Goal: Task Accomplishment & Management: Complete application form

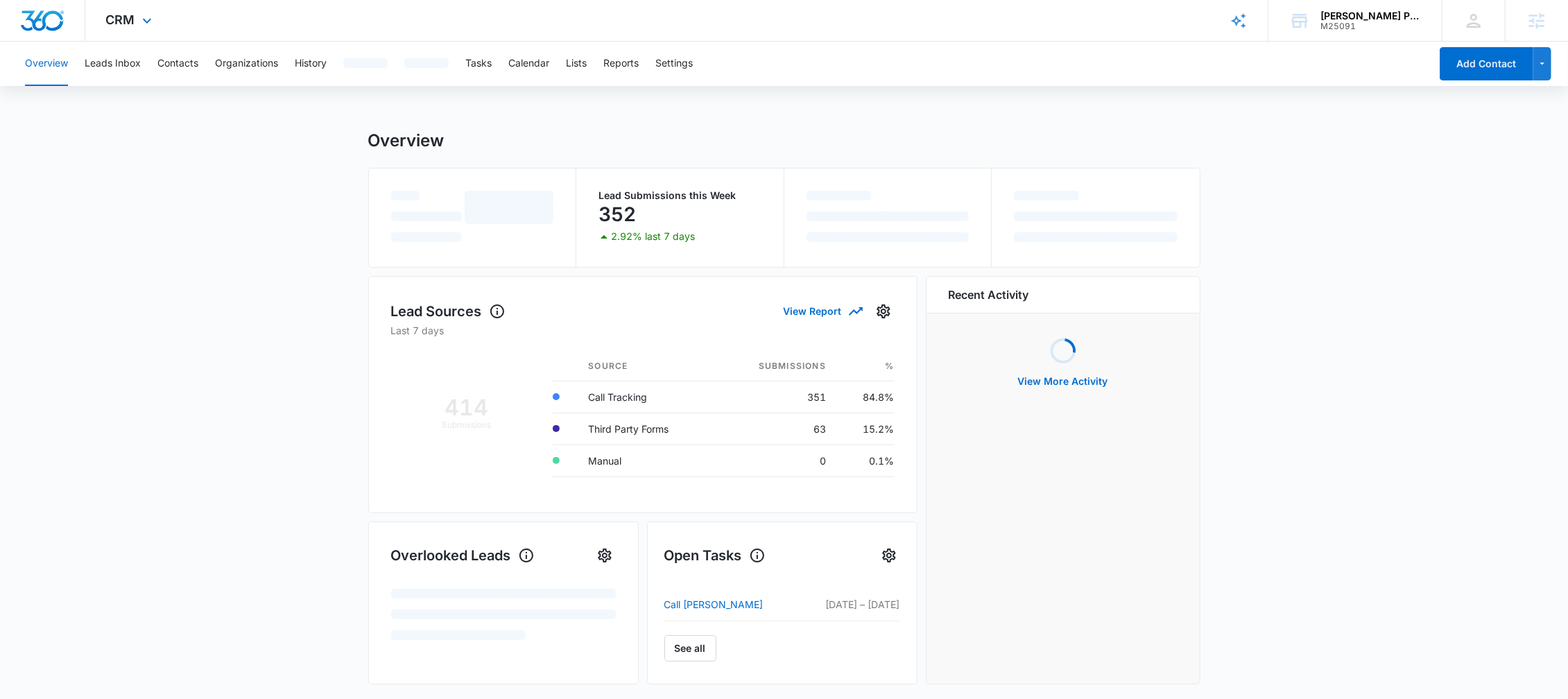
click at [101, 18] on div "CRM Apps Reputation Websites Forms CRM Email Social Shop Content Ads Intelligen…" at bounding box center [130, 20] width 90 height 41
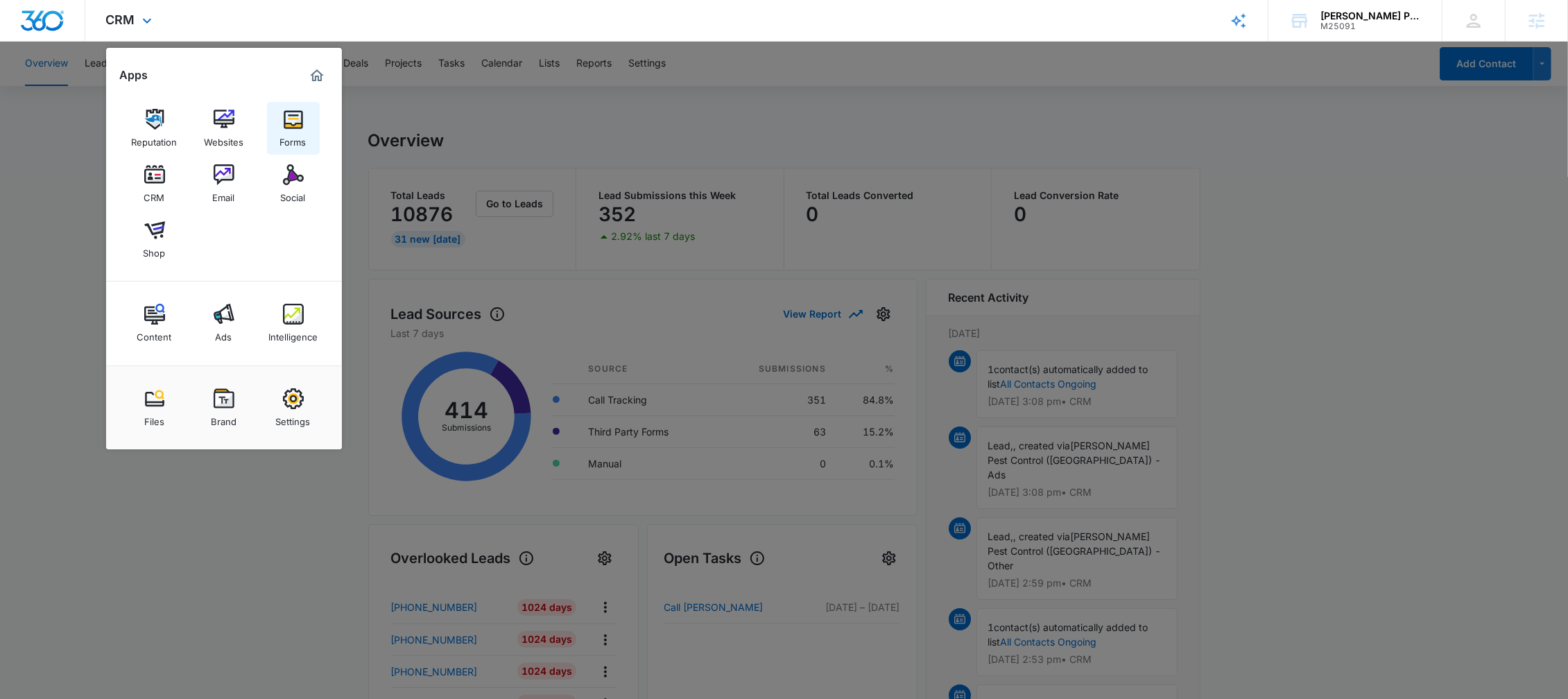
click at [299, 127] on img at bounding box center [293, 119] width 21 height 21
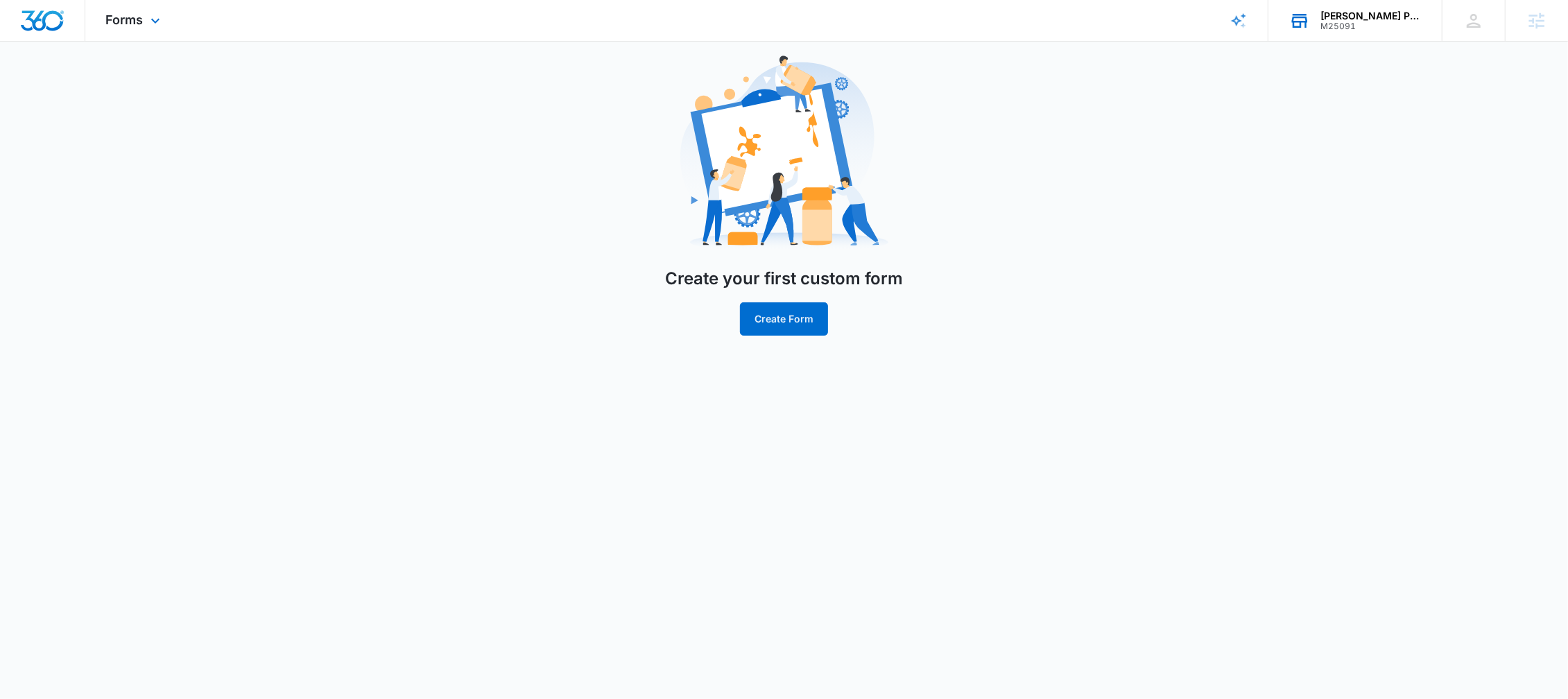
click at [1370, 7] on div "[PERSON_NAME] Pest Control M25091 Your Accounts View All" at bounding box center [1355, 20] width 174 height 41
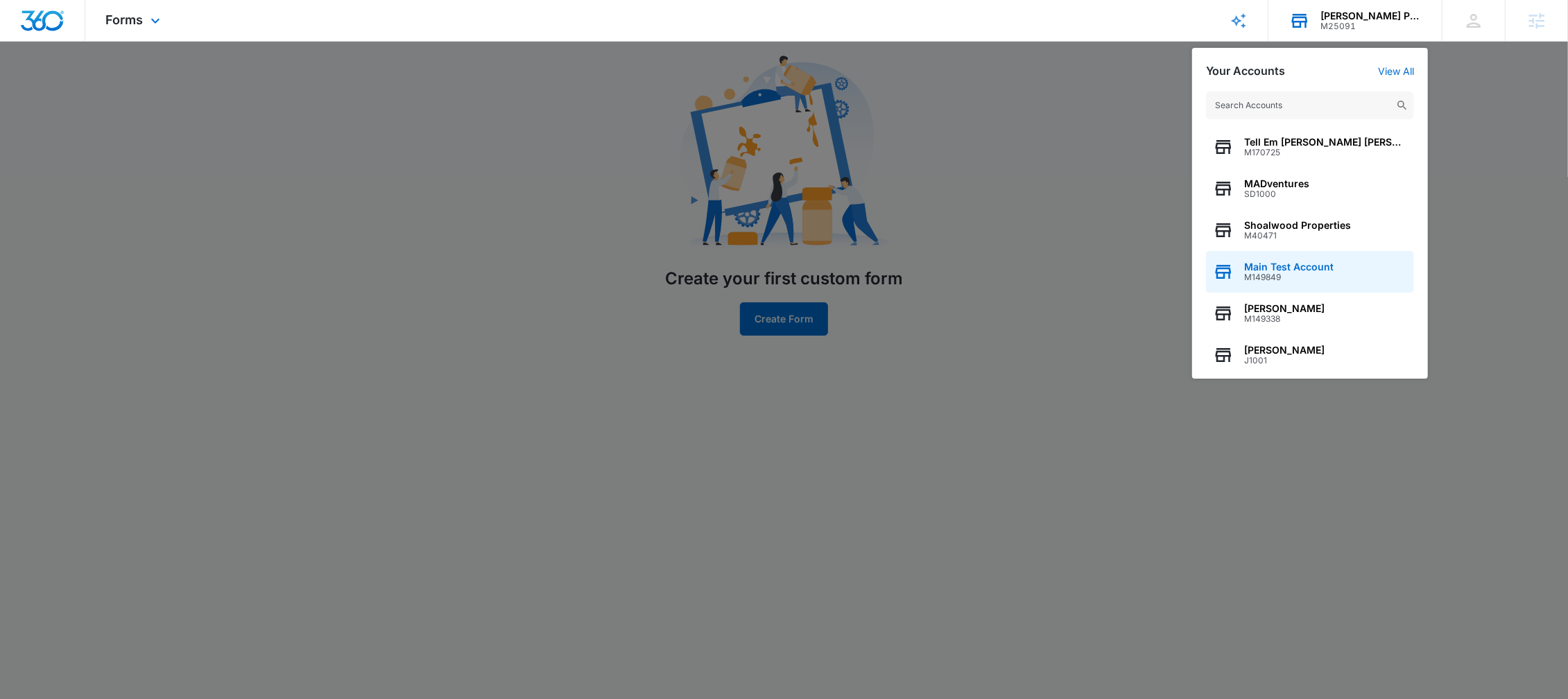
click at [1276, 251] on div "Main Test Account M149849" at bounding box center [1309, 271] width 208 height 42
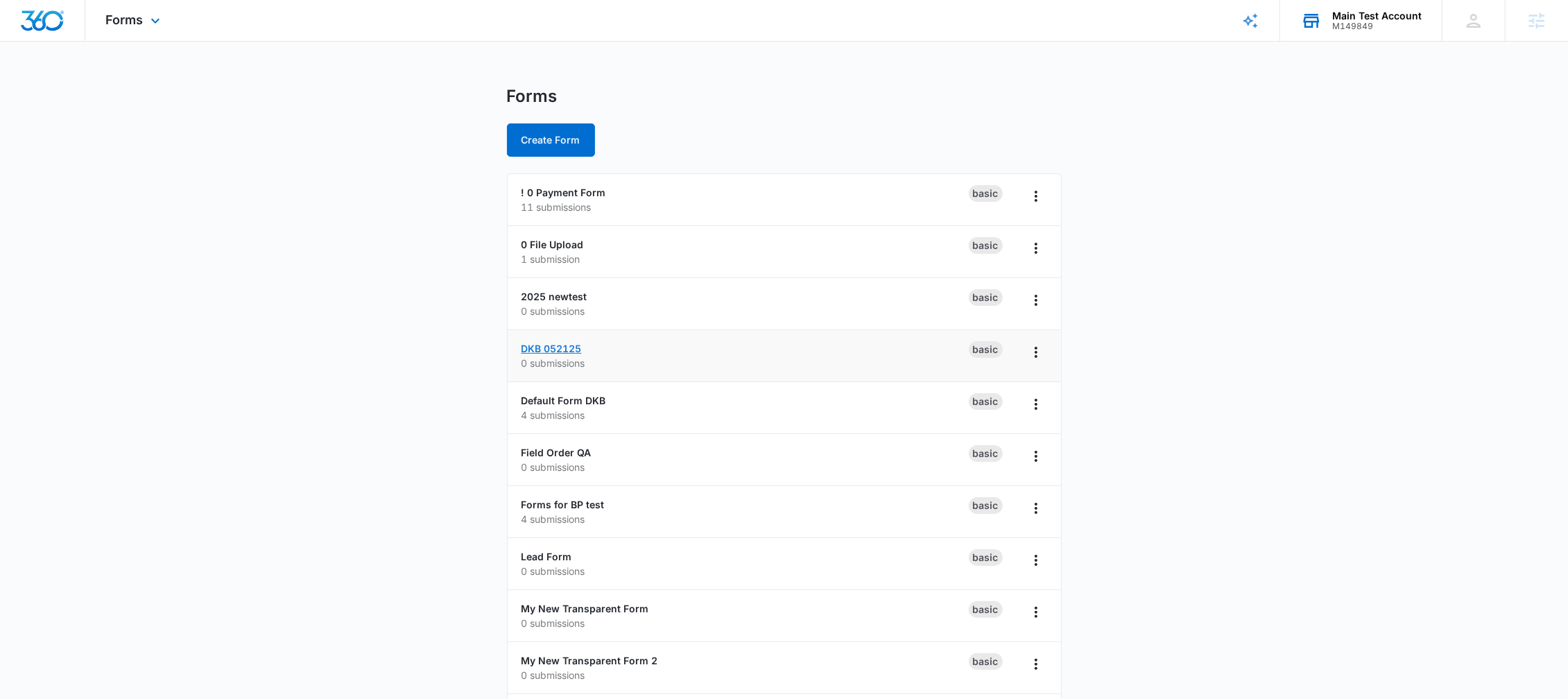
click at [557, 343] on link "DKB 052125" at bounding box center [551, 348] width 60 height 12
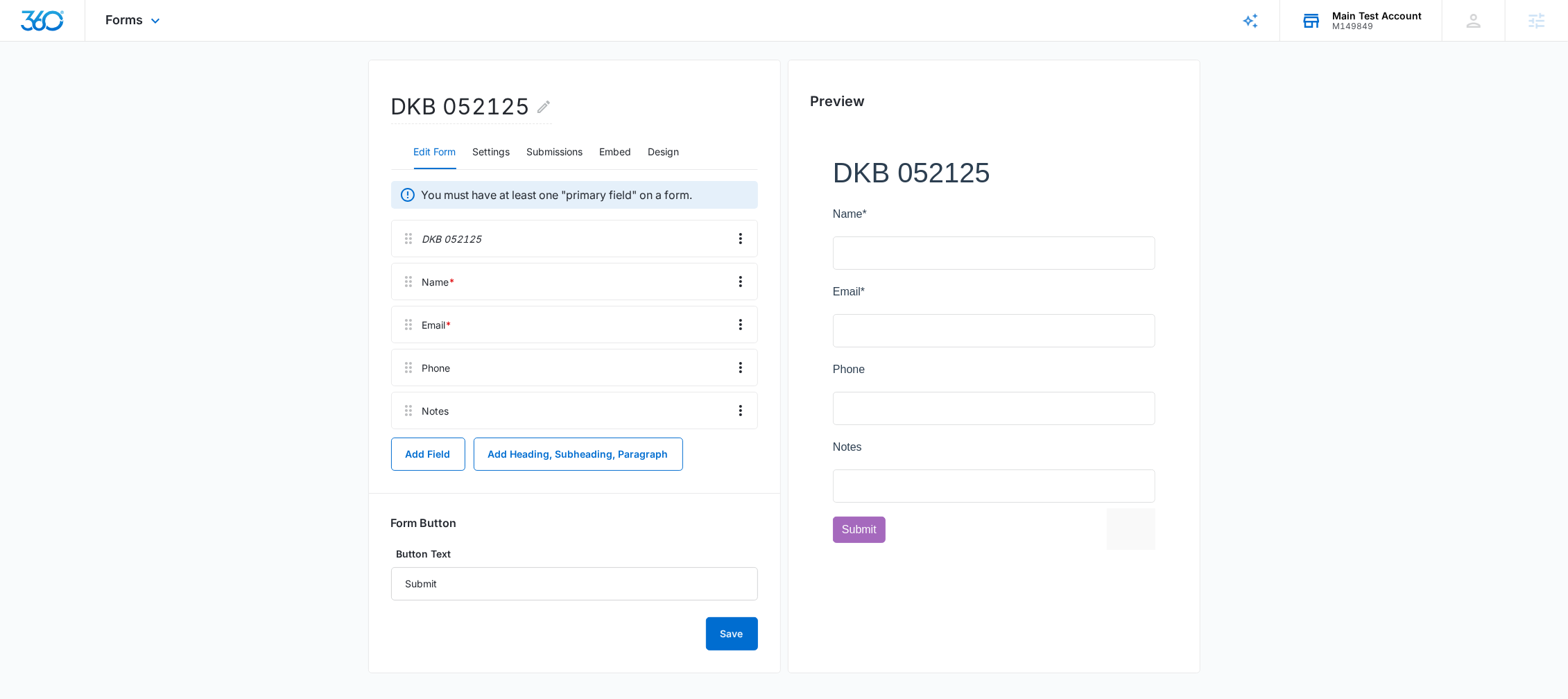
scroll to position [100, 0]
click at [543, 103] on icon "Edit Form Name" at bounding box center [544, 105] width 13 height 13
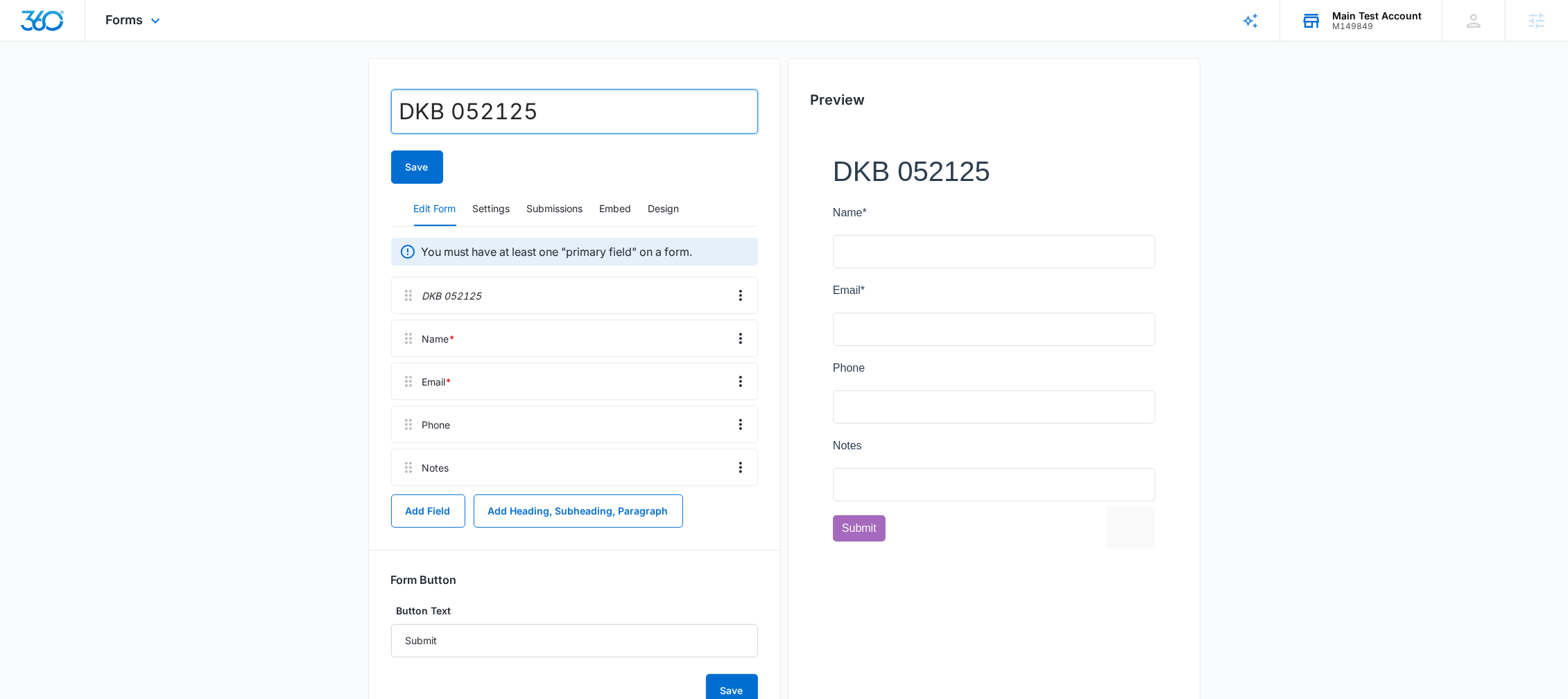
click at [527, 114] on input "DKB 052125" at bounding box center [574, 112] width 366 height 44
click at [519, 163] on div "Save" at bounding box center [574, 167] width 366 height 33
click at [420, 163] on button "Save" at bounding box center [417, 167] width 52 height 33
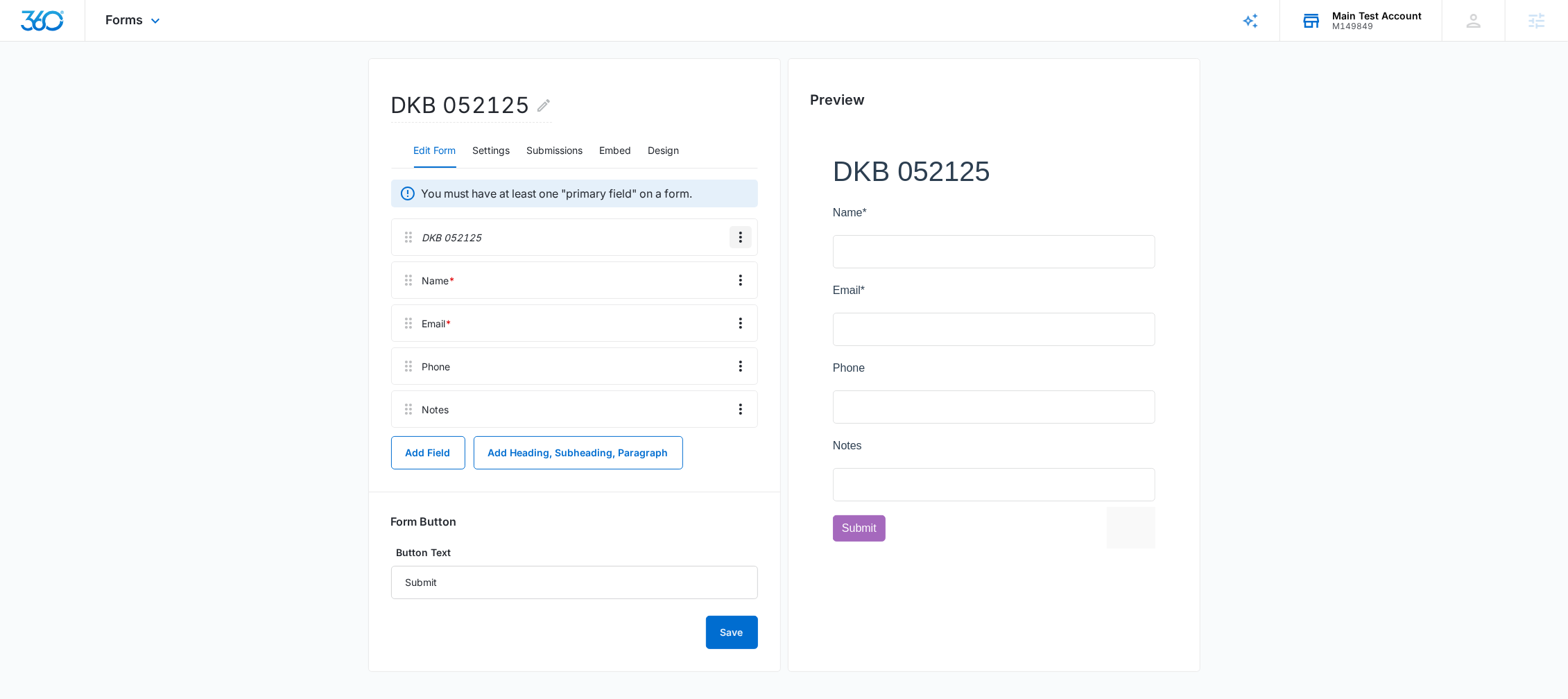
click at [743, 235] on icon "Overflow Menu" at bounding box center [740, 237] width 17 height 17
click at [710, 278] on div "Edit" at bounding box center [703, 275] width 30 height 10
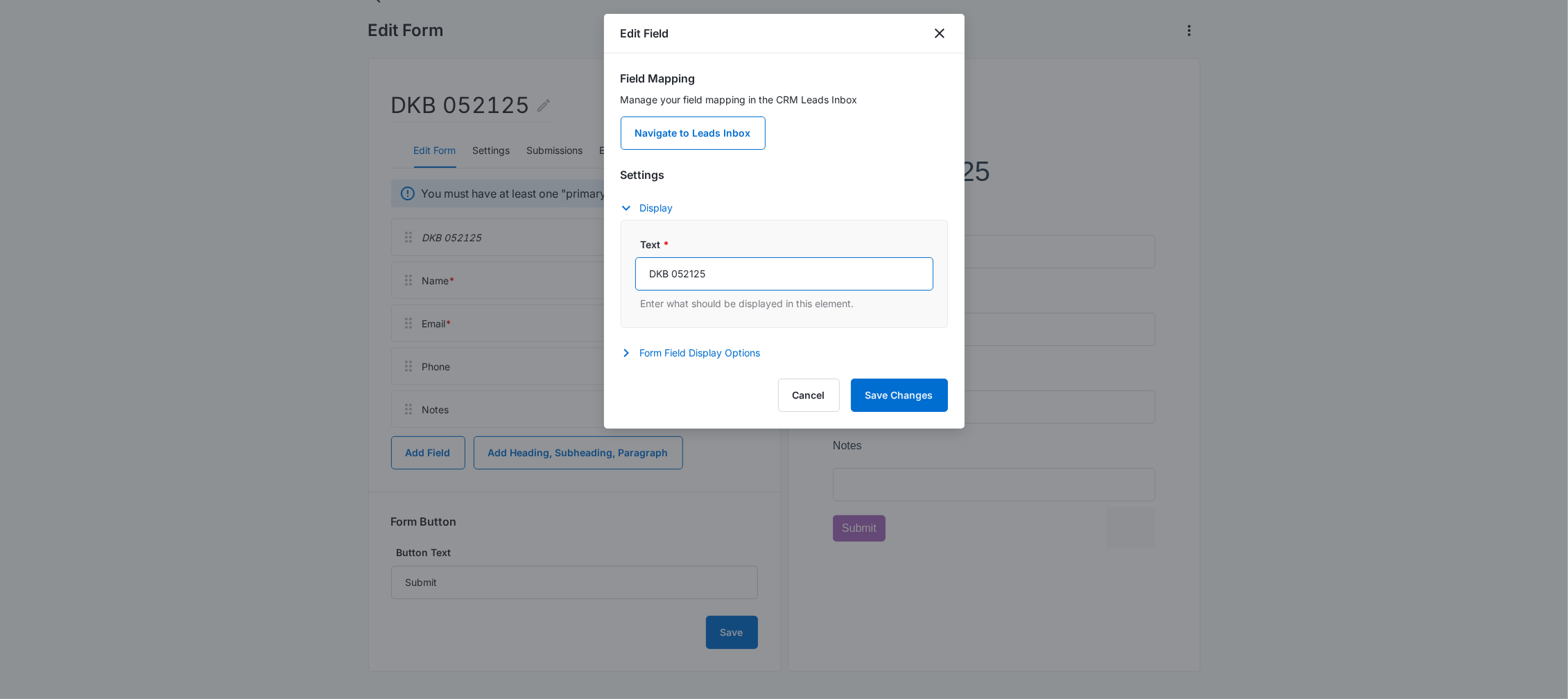
click at [713, 286] on input "DKB 052125" at bounding box center [784, 274] width 298 height 33
click at [709, 274] on input "DKB 052125" at bounding box center [784, 274] width 298 height 33
click at [656, 358] on button "Form Field Display Options" at bounding box center [697, 353] width 154 height 17
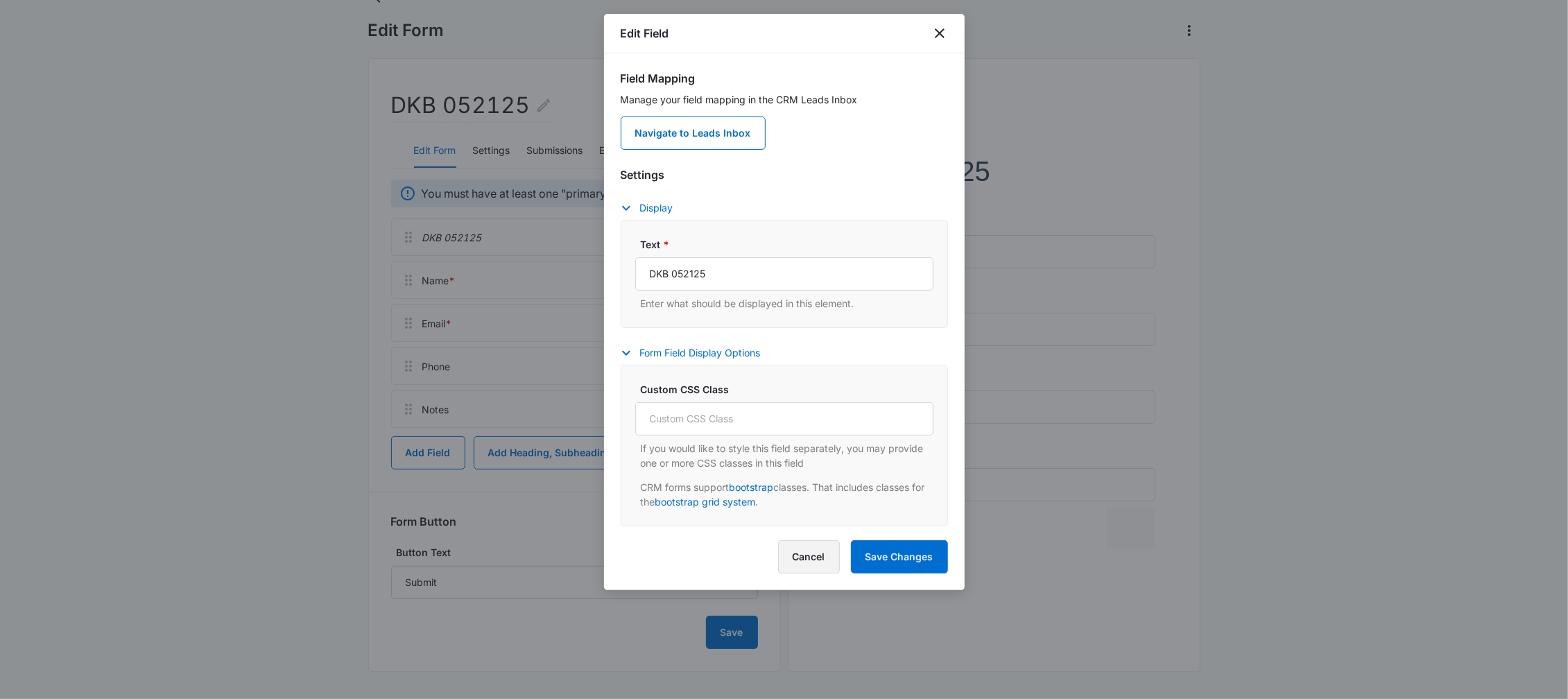
click at [811, 555] on button "Cancel" at bounding box center [808, 557] width 62 height 33
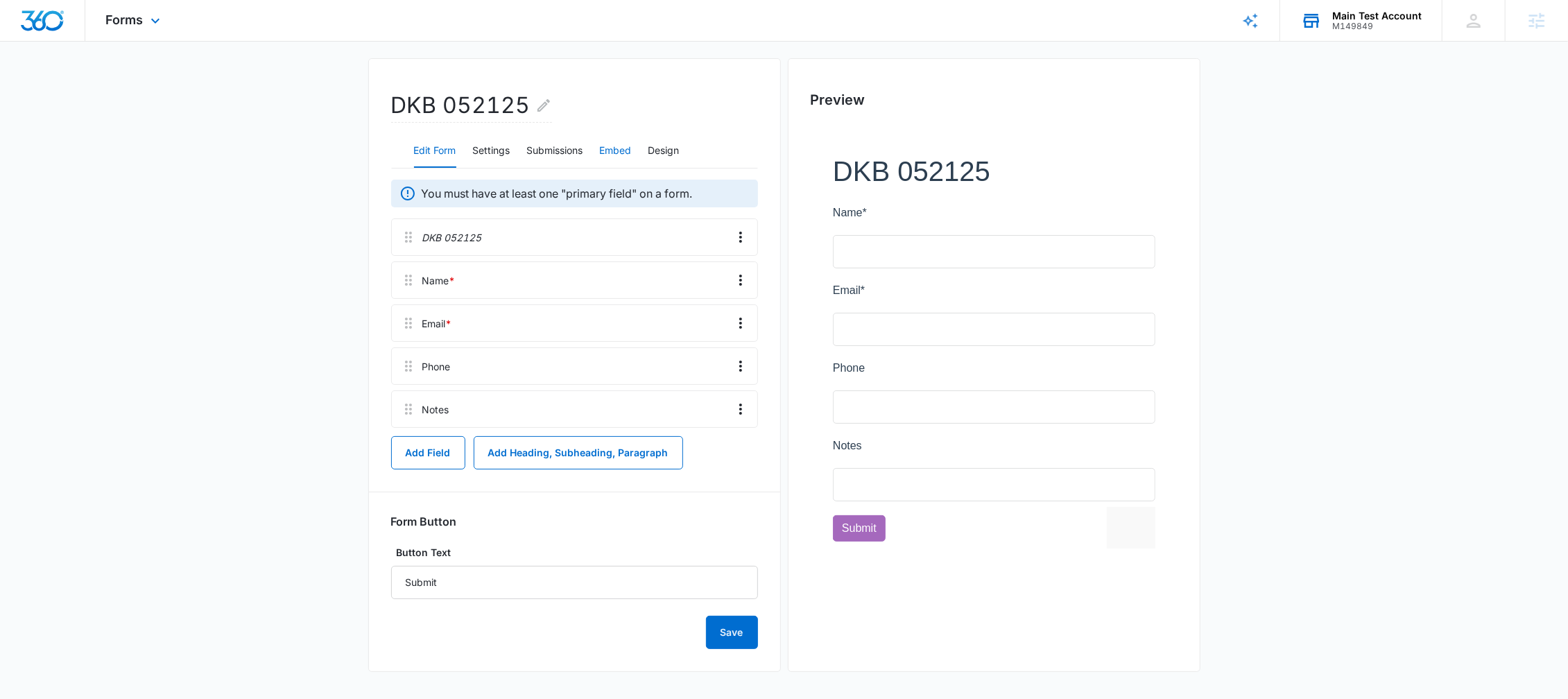
click at [617, 144] on button "Embed" at bounding box center [616, 151] width 32 height 33
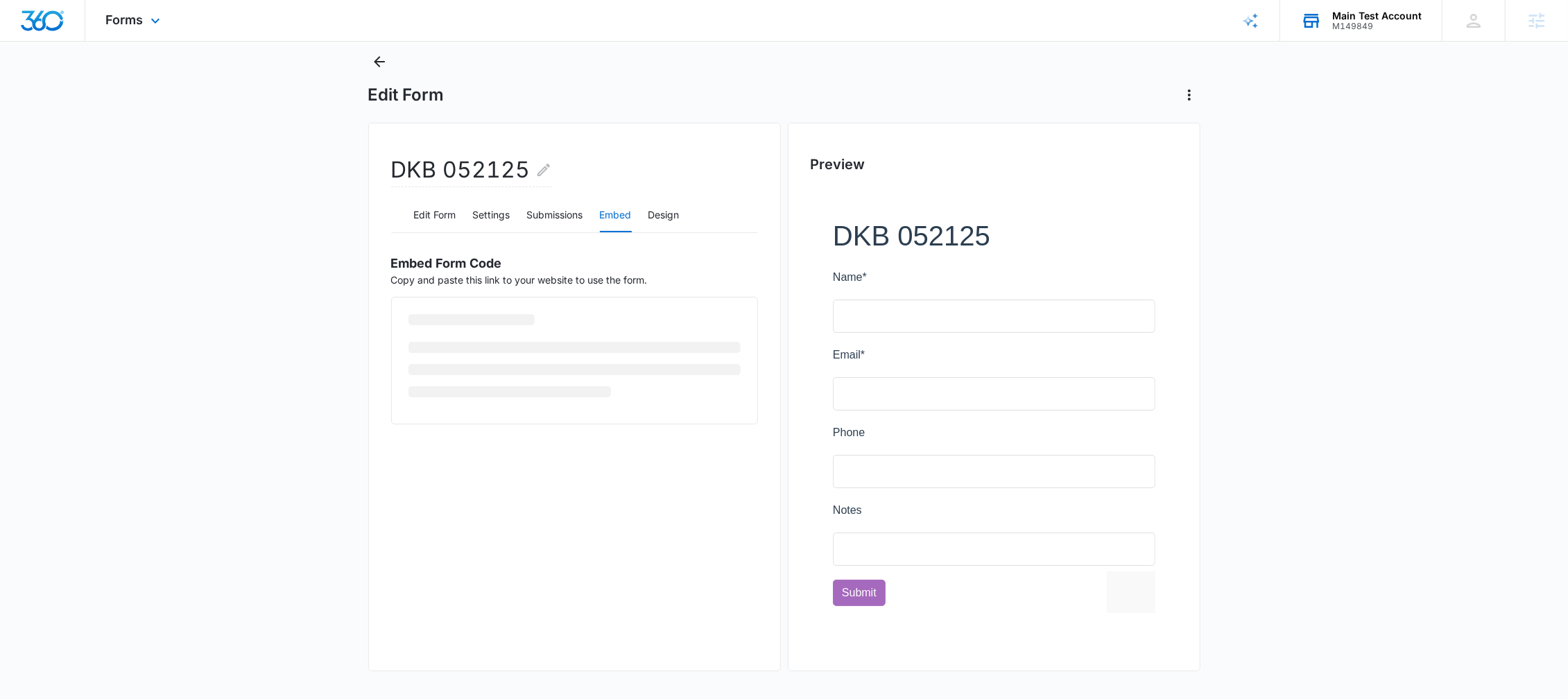
scroll to position [35, 0]
click at [678, 216] on button "Design" at bounding box center [664, 216] width 31 height 33
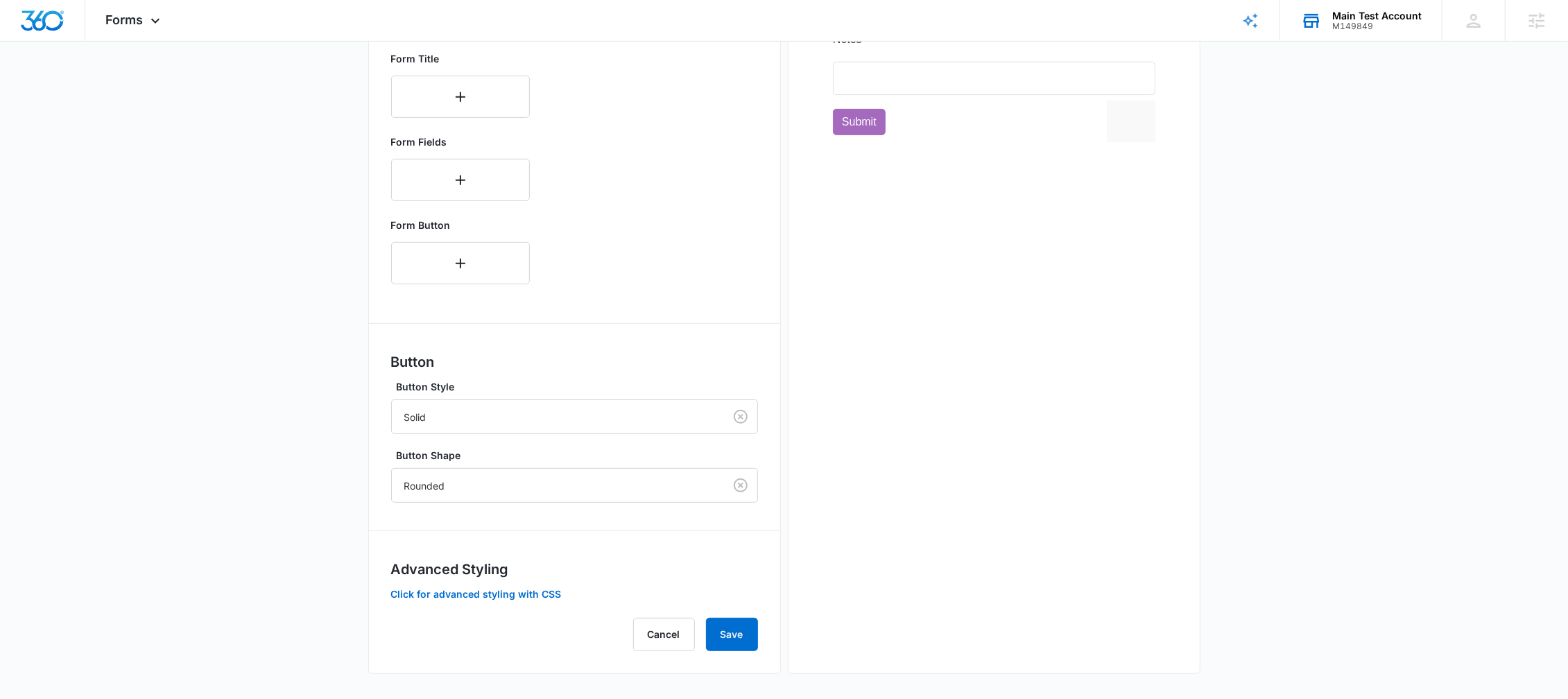
scroll to position [0, 0]
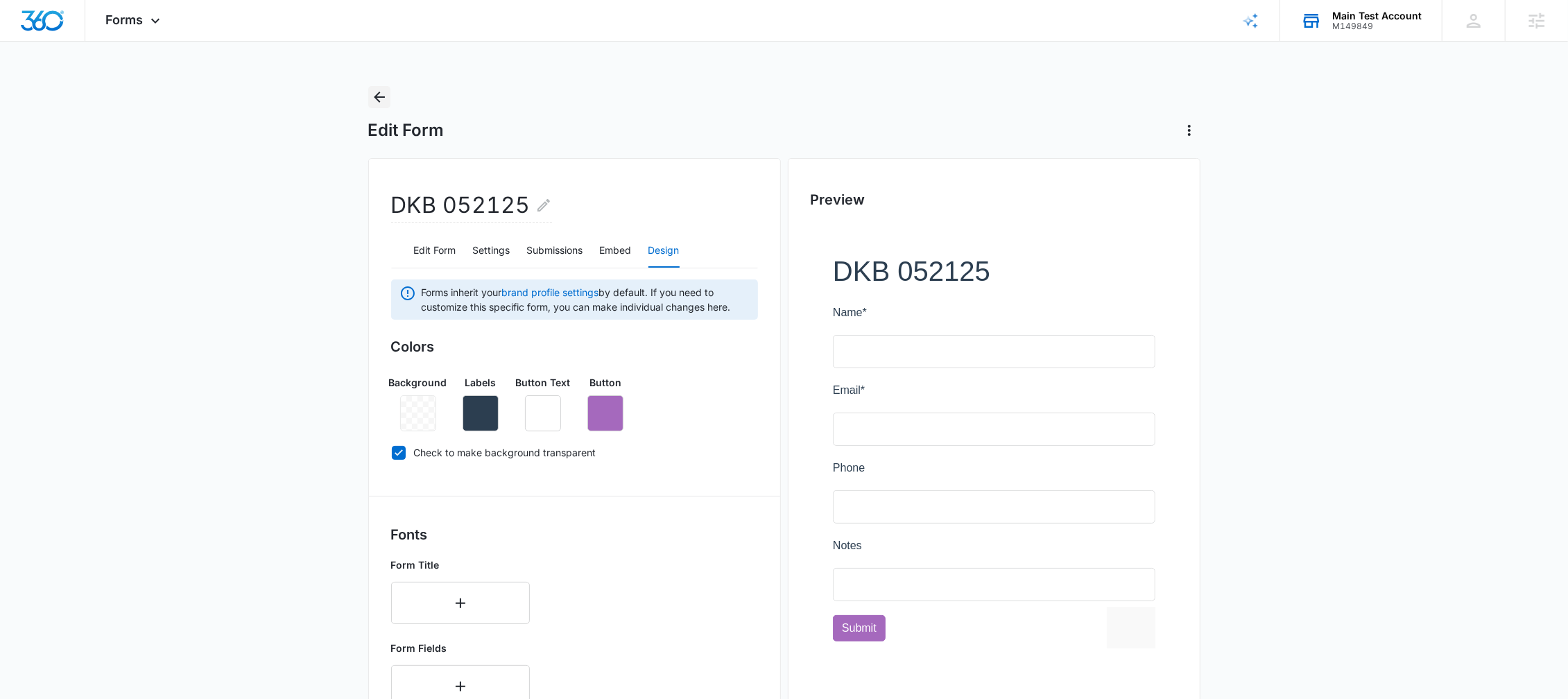
click at [372, 88] on button "Back" at bounding box center [379, 97] width 22 height 22
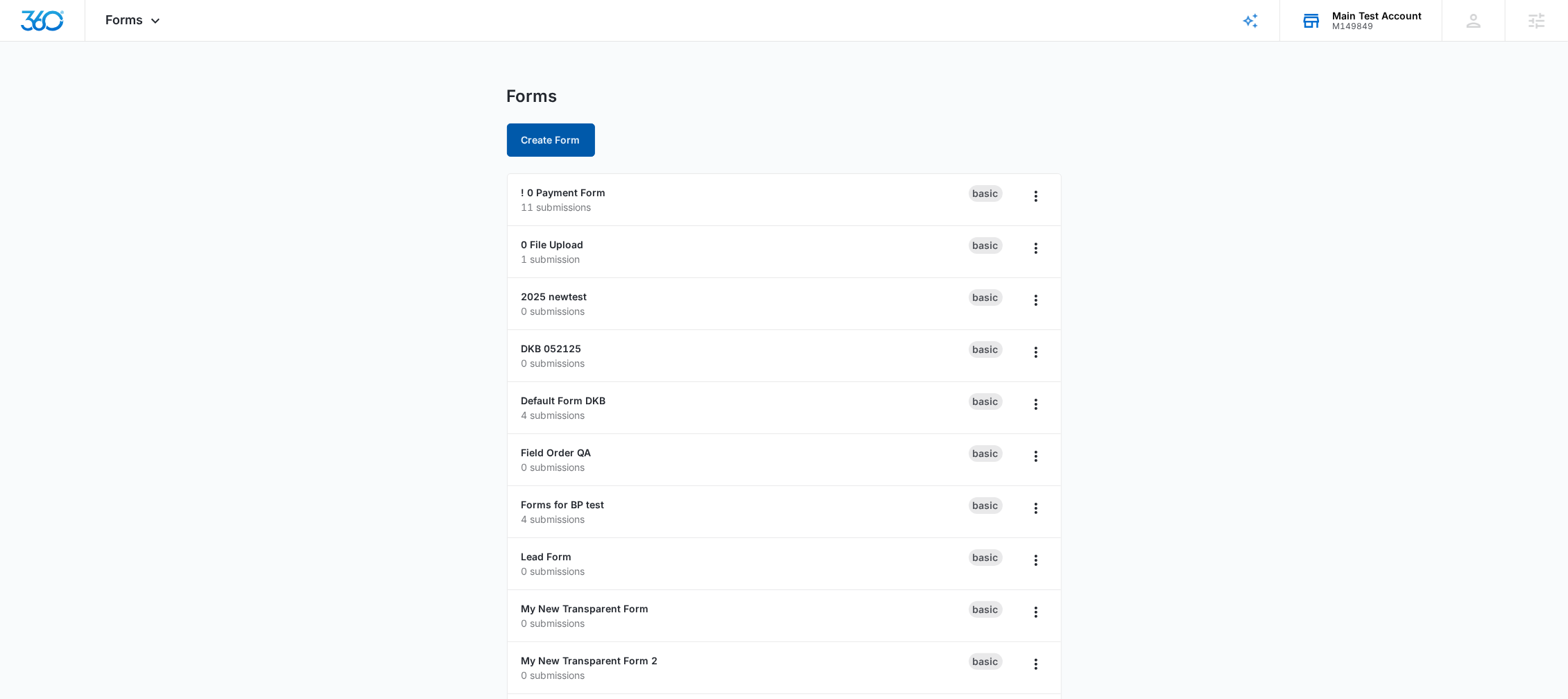
click at [566, 136] on button "Create Form" at bounding box center [550, 140] width 88 height 33
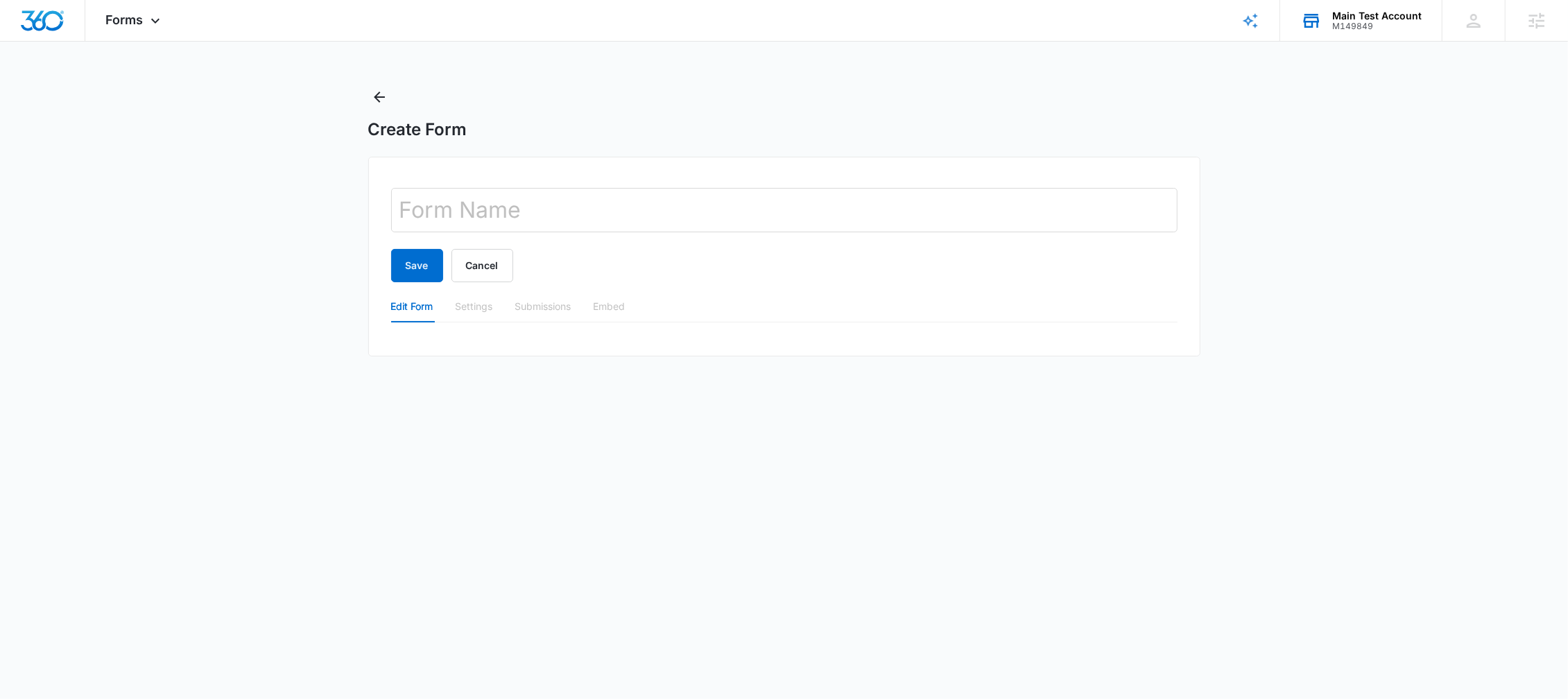
click at [417, 304] on div "Edit Form" at bounding box center [413, 307] width 42 height 16
click at [413, 333] on div "Save Cancel Edit Form Settings Submissions Embed" at bounding box center [784, 257] width 832 height 199
click at [466, 314] on div "Settings" at bounding box center [474, 307] width 38 height 32
click at [475, 303] on div "Settings" at bounding box center [474, 307] width 38 height 16
click at [532, 304] on div "Submissions" at bounding box center [543, 307] width 56 height 16
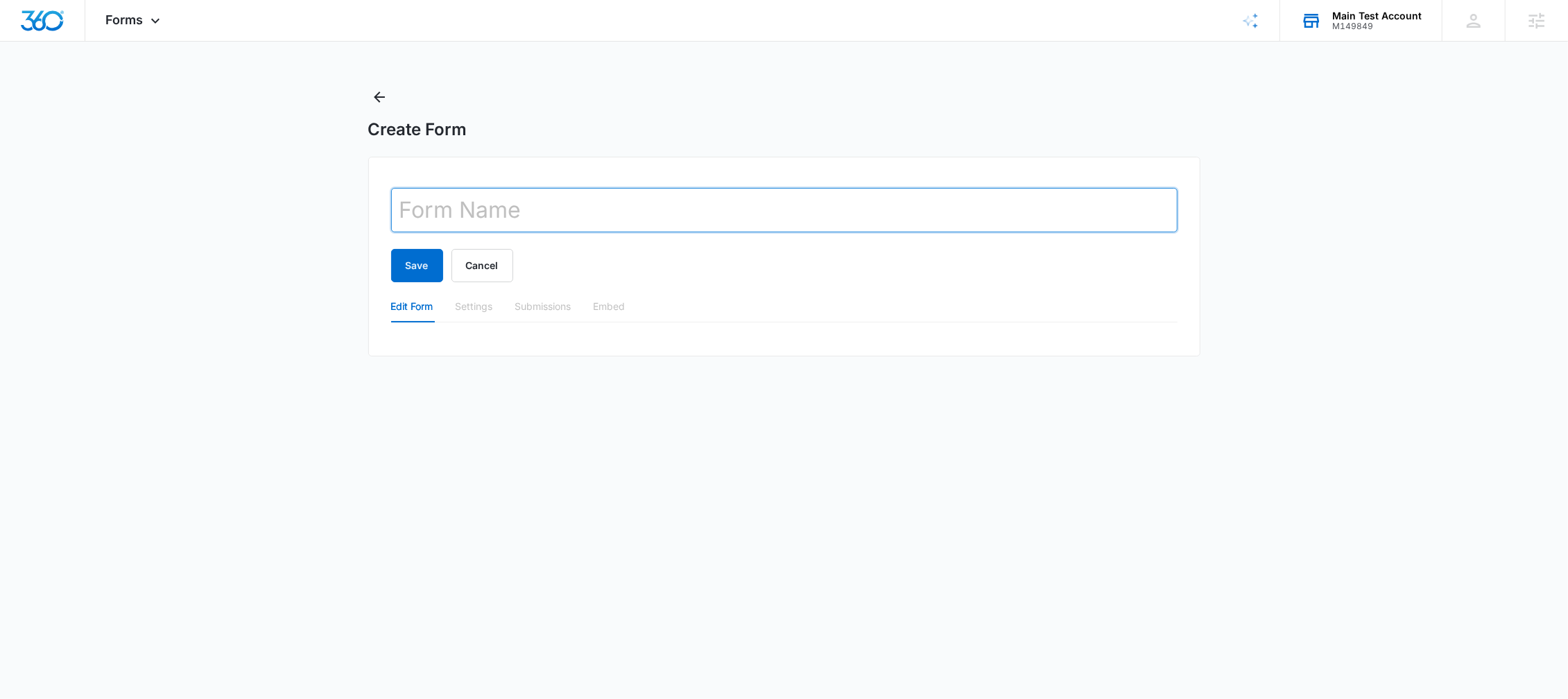
click at [492, 204] on input "text" at bounding box center [784, 211] width 786 height 44
type input "adfadfa"
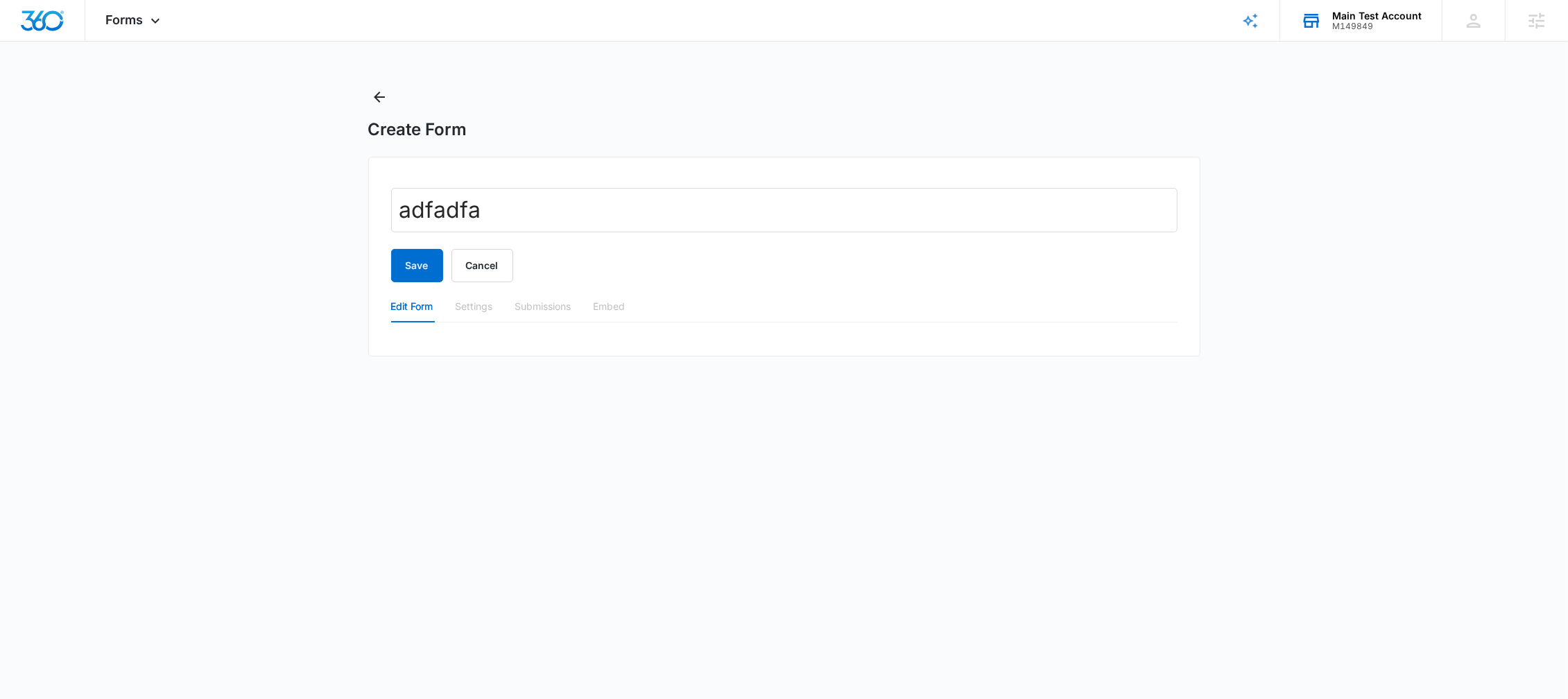
click at [413, 294] on div "Edit Form" at bounding box center [413, 307] width 42 height 32
click at [413, 310] on div "Edit Form" at bounding box center [413, 307] width 42 height 16
click at [484, 310] on div "Settings" at bounding box center [474, 307] width 38 height 16
click at [536, 317] on div "Submissions" at bounding box center [543, 307] width 56 height 32
click at [653, 317] on div "Edit Form Settings Submissions Embed" at bounding box center [784, 307] width 786 height 32
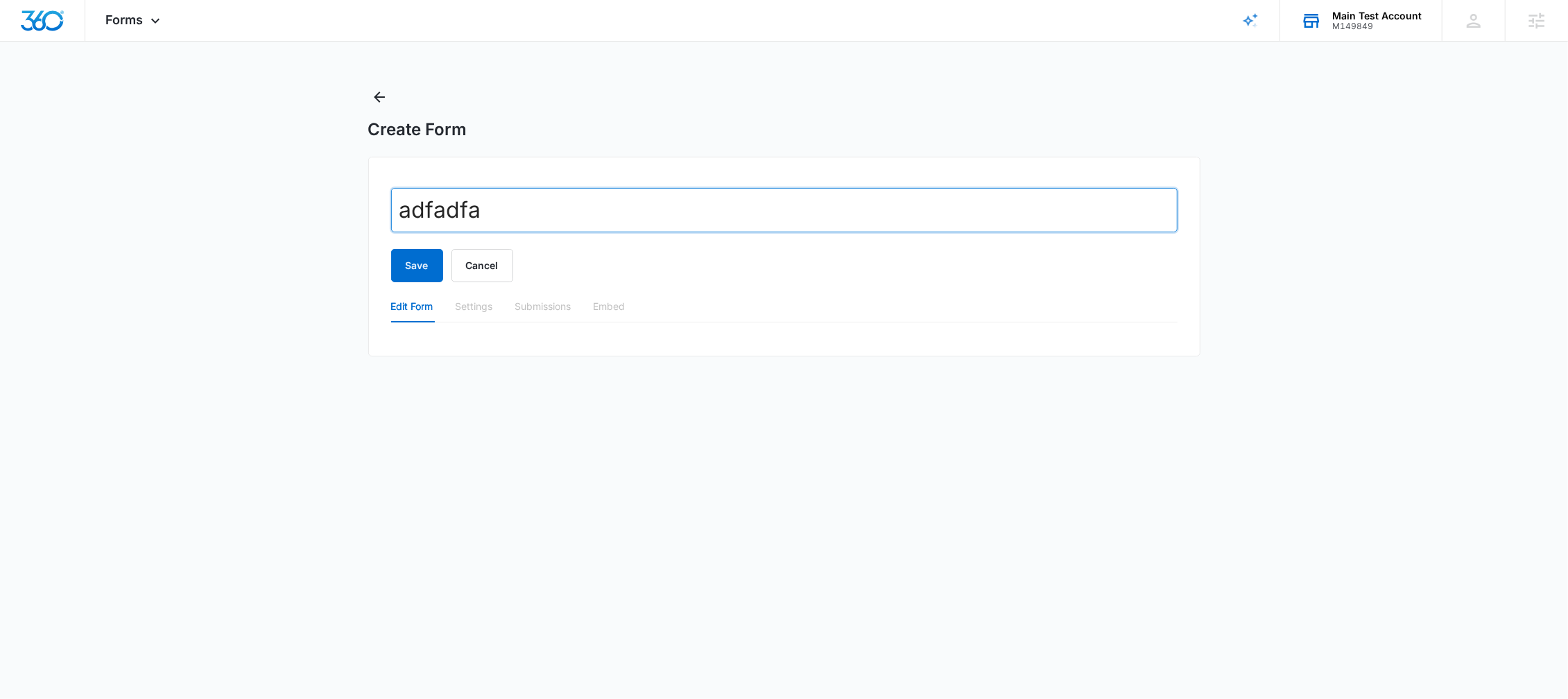
click at [497, 222] on input "adfadfa" at bounding box center [784, 211] width 786 height 44
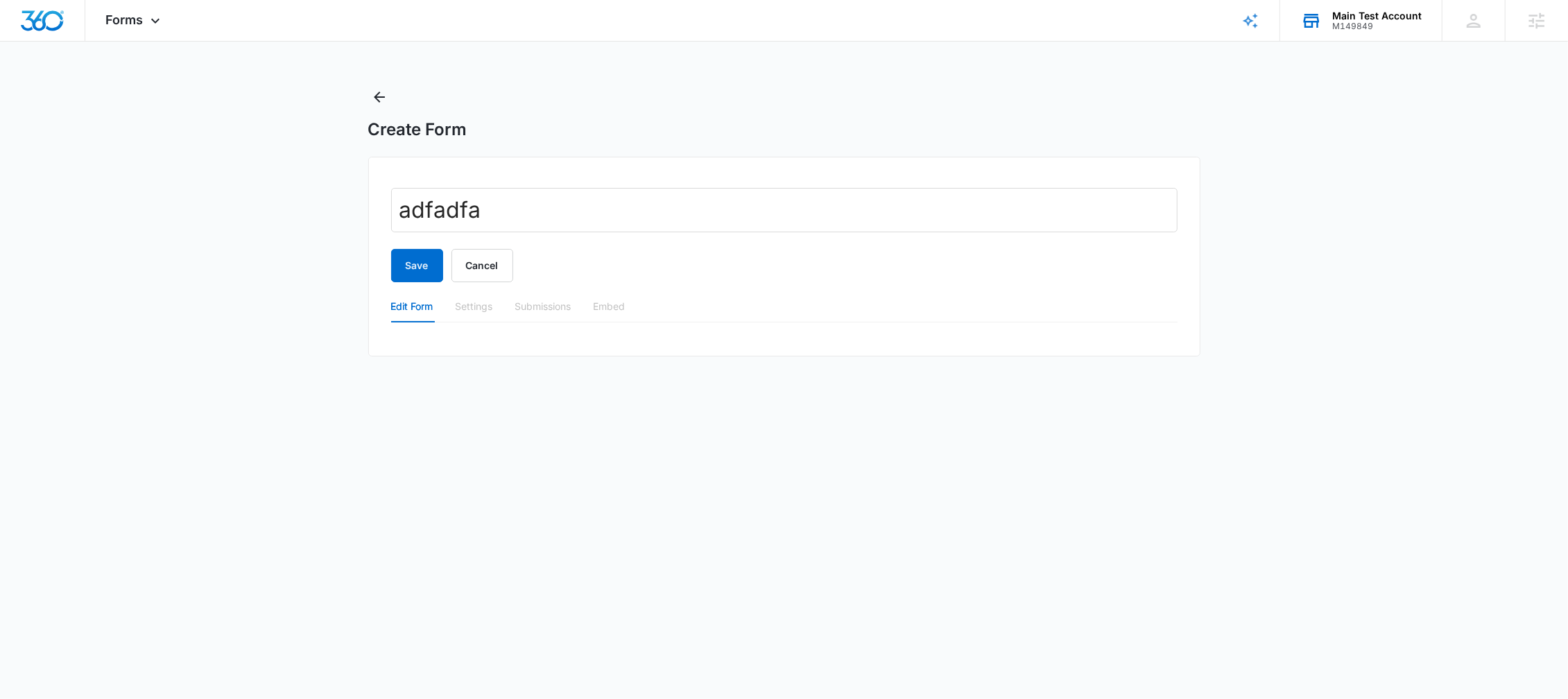
click at [543, 257] on div "Save Cancel" at bounding box center [784, 266] width 786 height 33
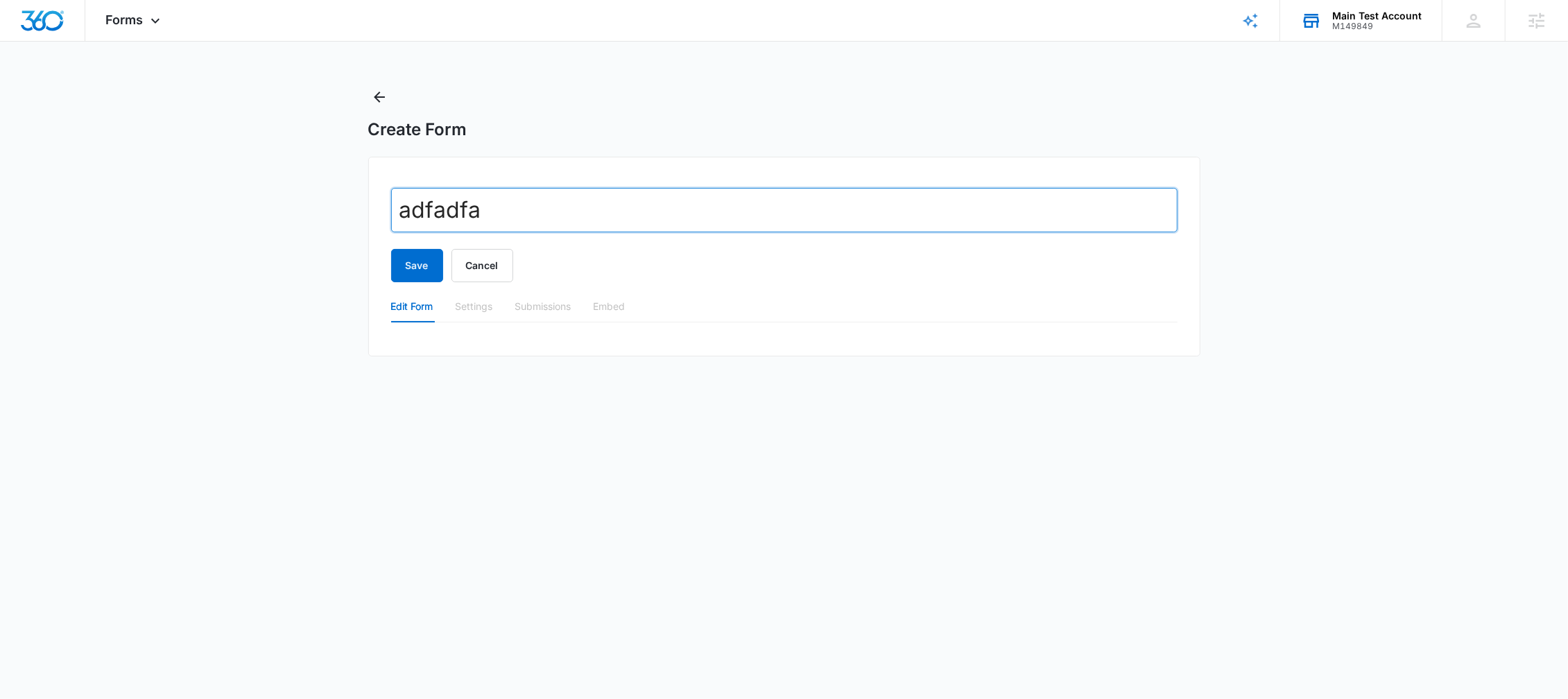
click at [584, 206] on input "adfadfa" at bounding box center [784, 211] width 786 height 44
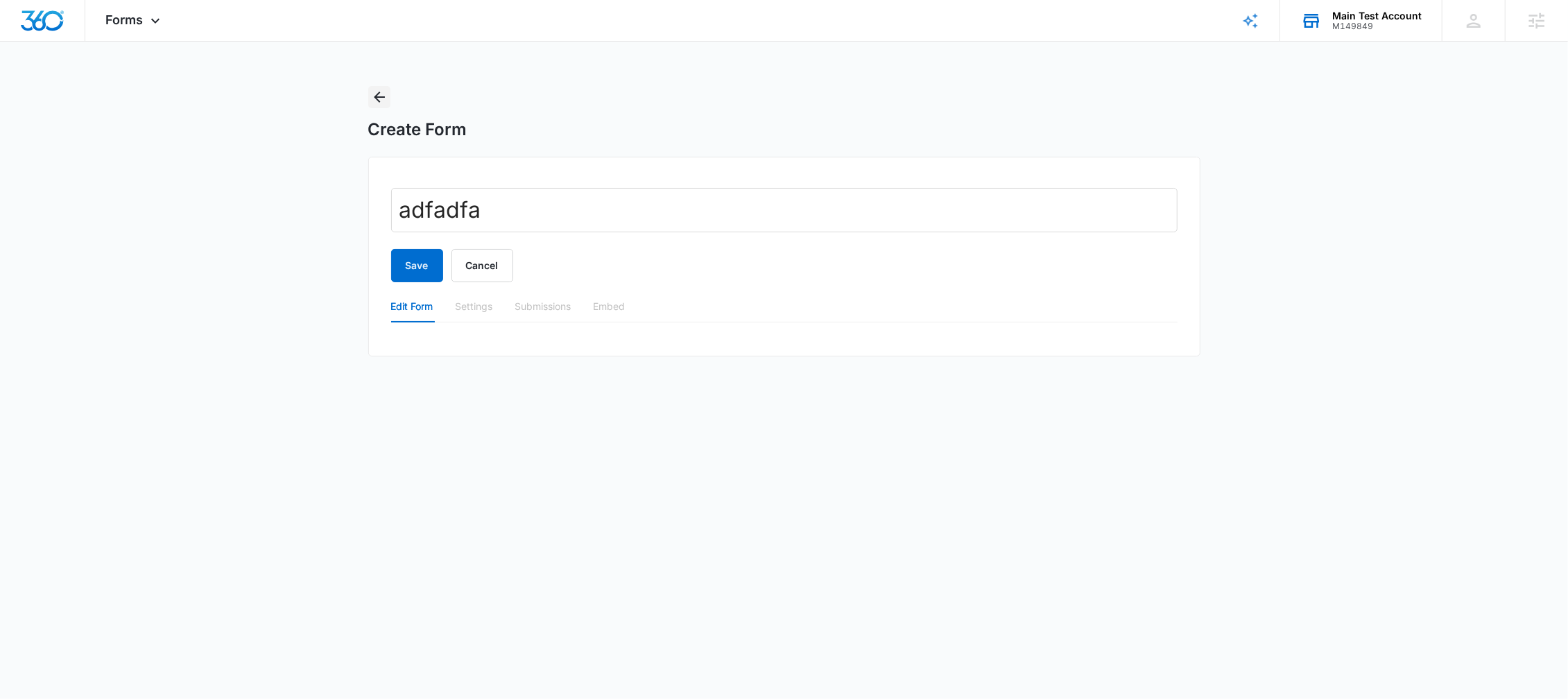
click at [380, 103] on icon "Back" at bounding box center [379, 97] width 17 height 17
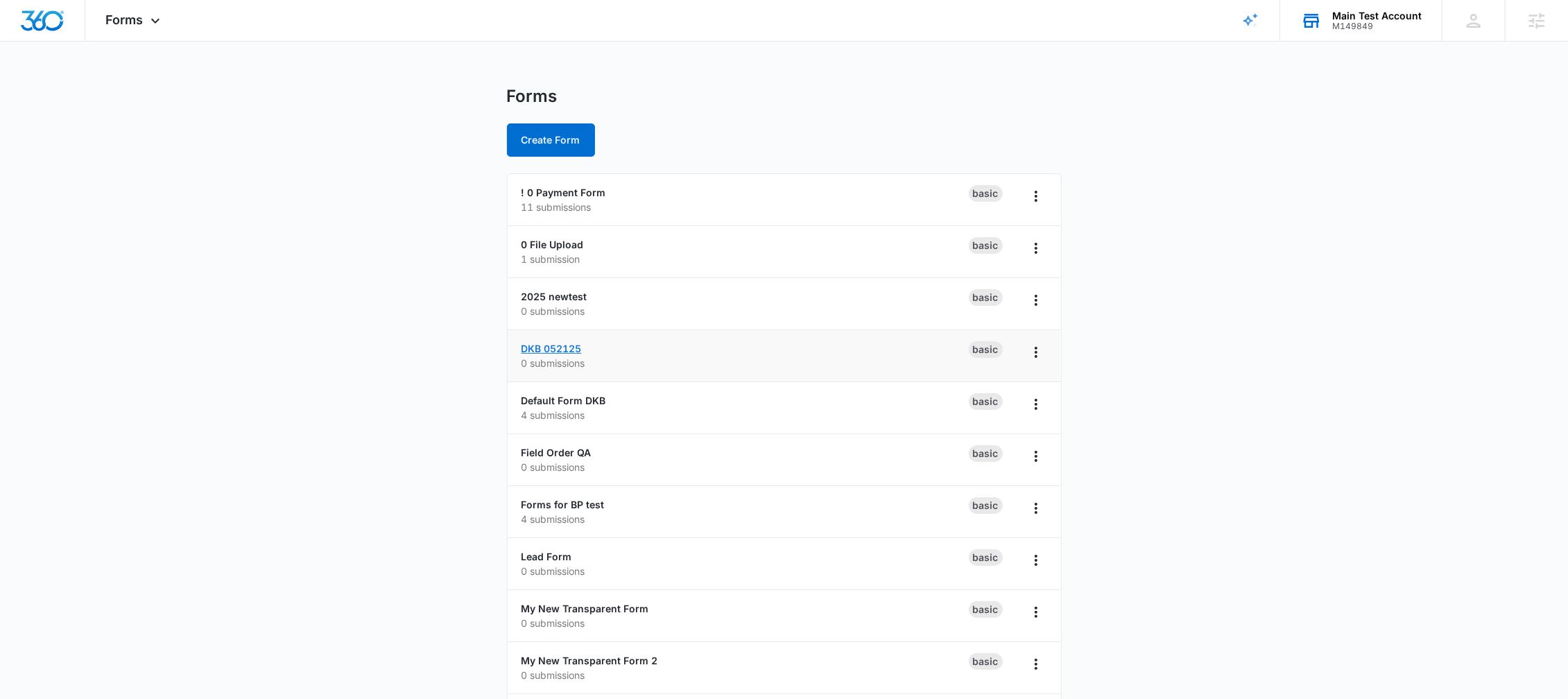
click at [554, 344] on link "DKB 052125" at bounding box center [551, 348] width 60 height 12
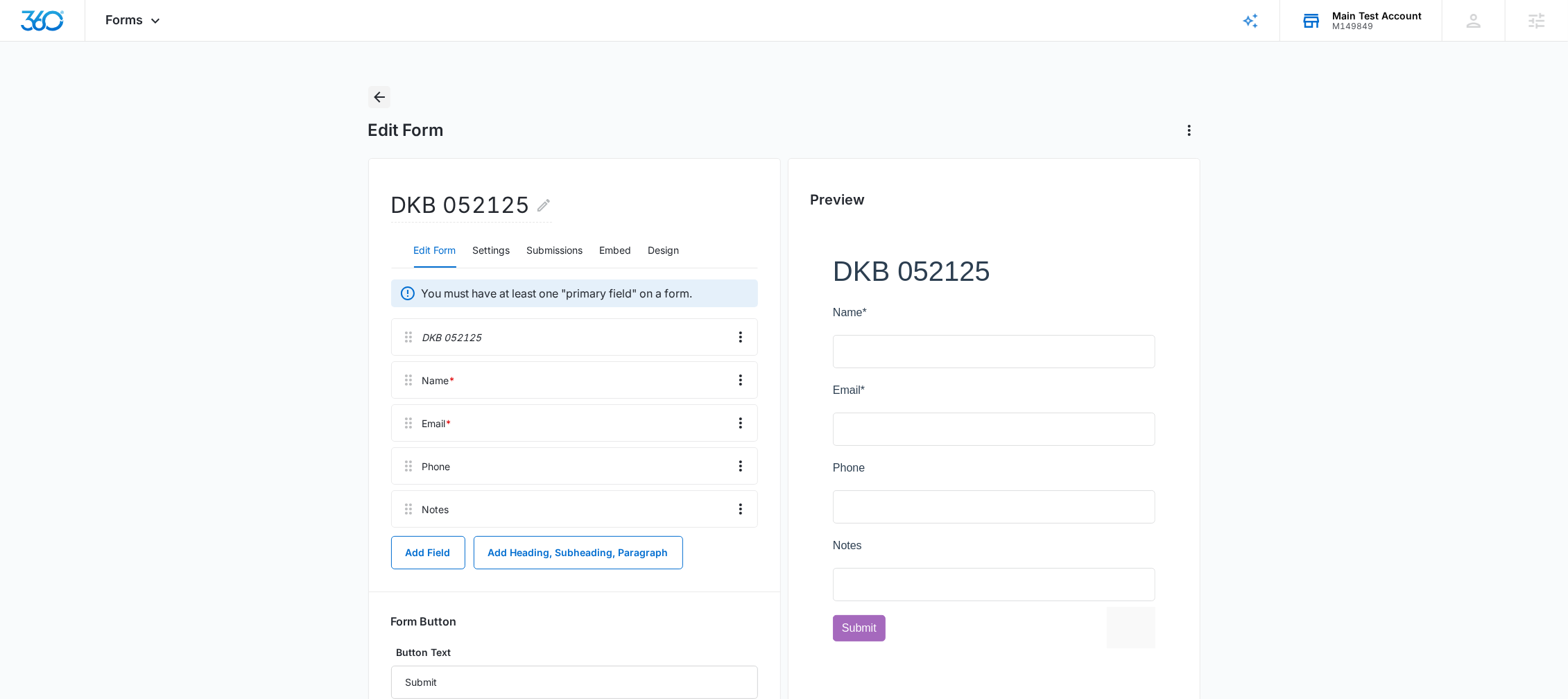
click at [377, 99] on icon "Back" at bounding box center [379, 97] width 11 height 11
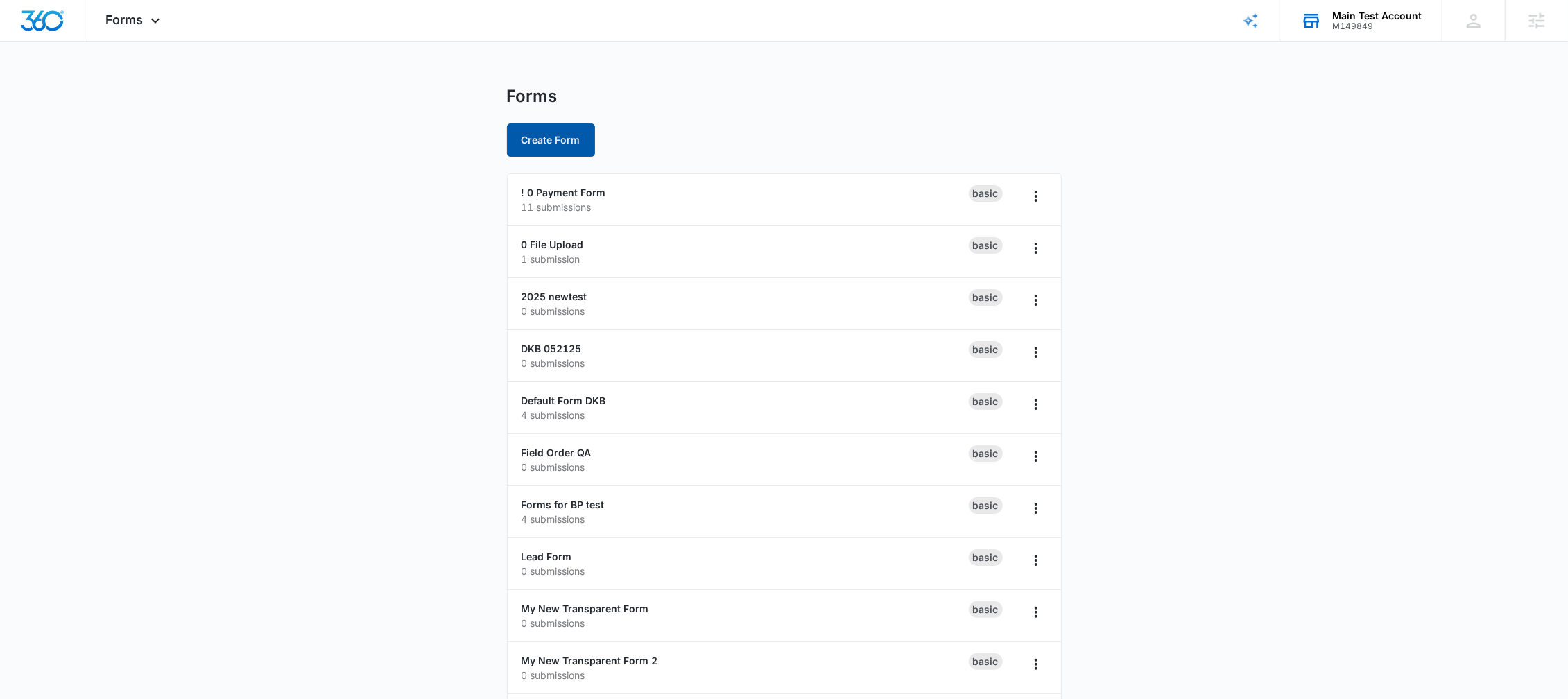
click at [545, 133] on button "Create Form" at bounding box center [550, 140] width 88 height 33
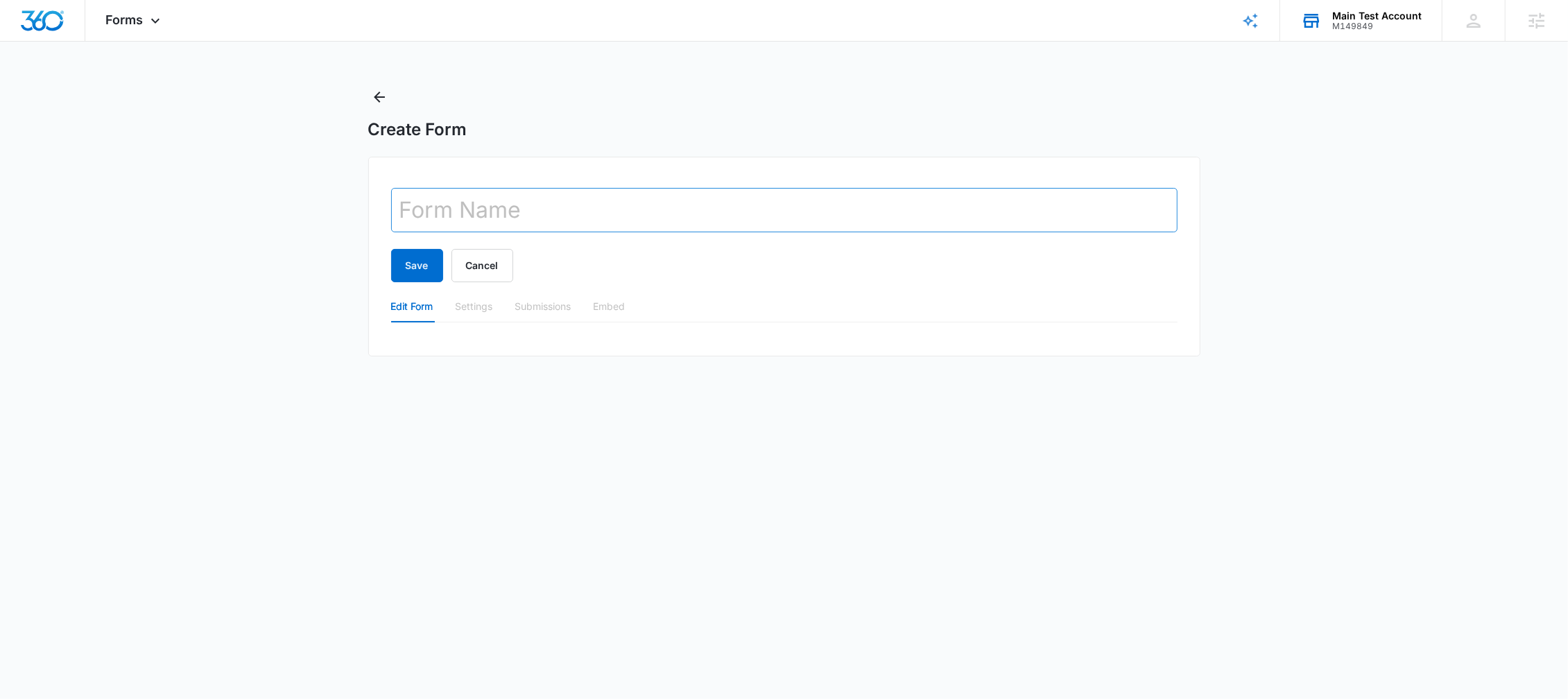
click at [649, 216] on input "text" at bounding box center [784, 211] width 786 height 44
click at [757, 291] on div "Edit Form Settings Submissions Embed" at bounding box center [784, 307] width 786 height 32
